Goal: Find specific page/section: Find specific page/section

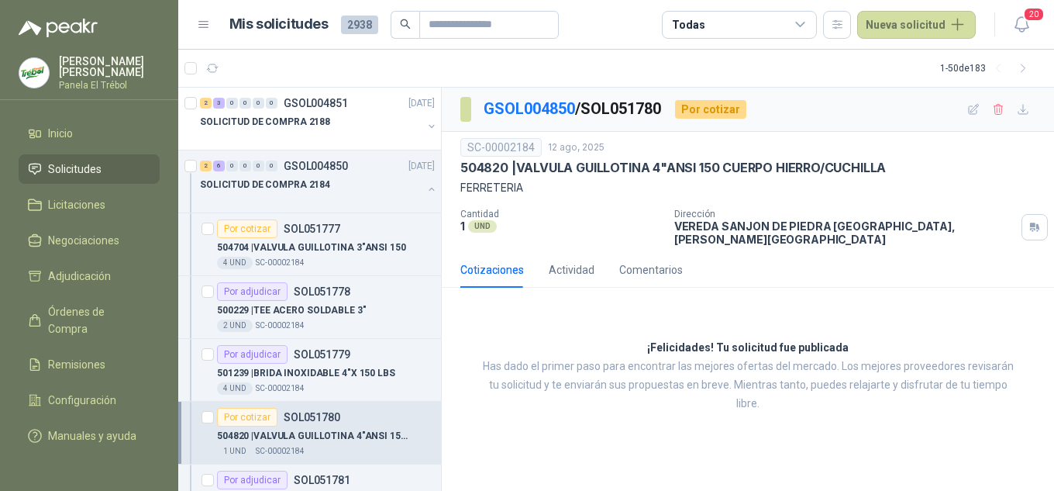
drag, startPoint x: 0, startPoint y: 0, endPoint x: 343, endPoint y: 428, distance: 548.0
click at [343, 429] on p "504820 | VALVULA GUILLOTINA 4"ANSI 150 CUERPO HIERRO/CUCHILLA" at bounding box center [313, 436] width 193 height 15
click at [307, 245] on p "504704 | VALVULA GUILLOTINA 3"ANSI 150" at bounding box center [311, 246] width 189 height 15
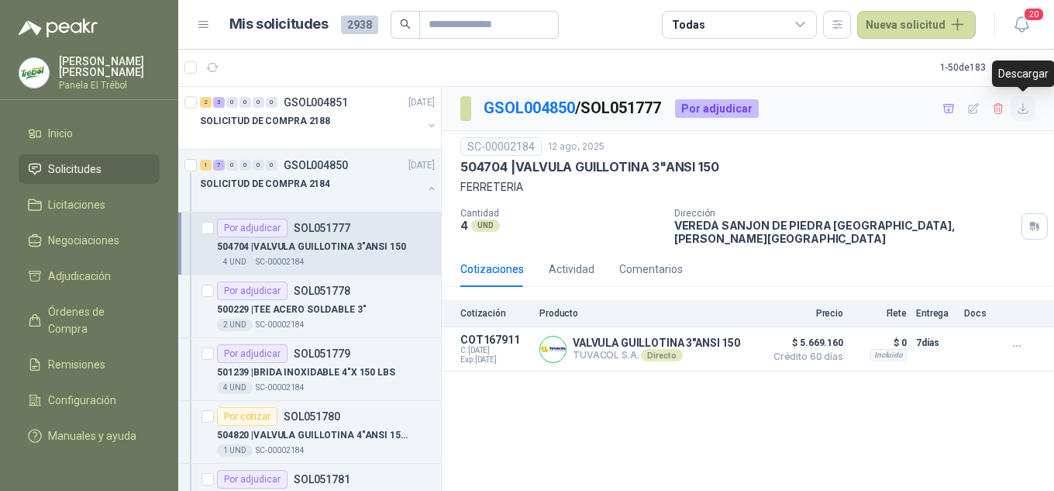
click at [1021, 107] on icon "button" at bounding box center [1023, 108] width 13 height 13
click at [302, 442] on div "504820 | VALVULA GUILLOTINA 4"ANSI 150 CUERPO HIERRO/CUCHILLA" at bounding box center [326, 434] width 218 height 19
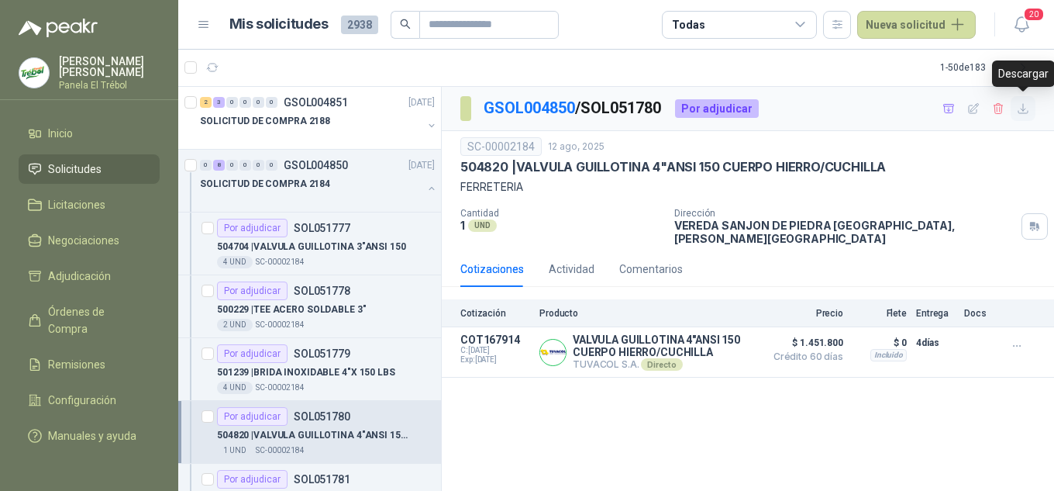
click at [1025, 108] on icon "button" at bounding box center [1022, 108] width 9 height 9
